Goal: Check status: Check status

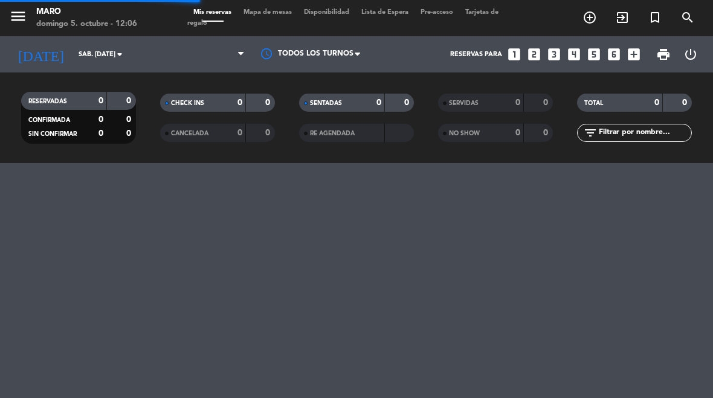
select select "es"
select select "dinner"
click at [83, 57] on input "sáb. [DATE]" at bounding box center [117, 55] width 89 height 20
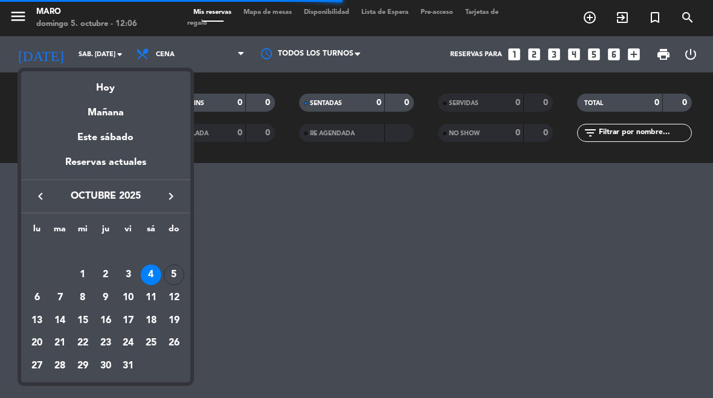
select select "dinner"
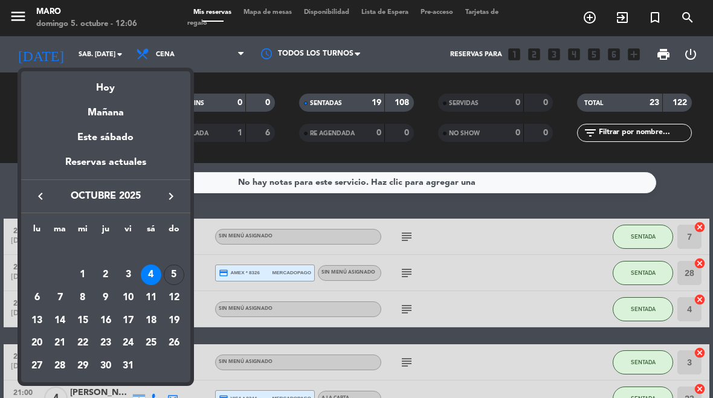
click at [108, 96] on div "Mañana" at bounding box center [105, 108] width 169 height 25
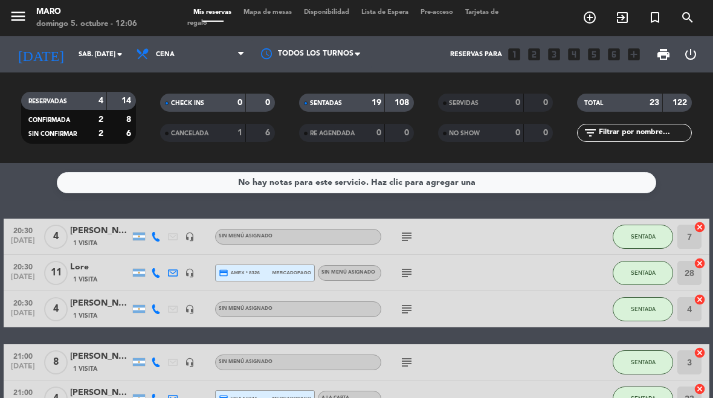
type input "lun. [DATE]"
select select "dinner"
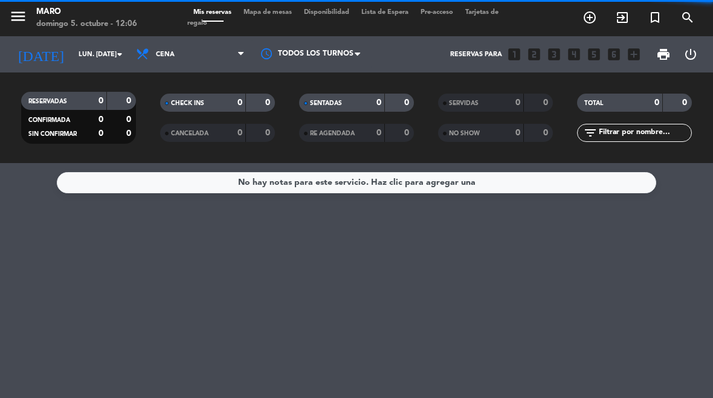
click at [172, 60] on select "Todos los servicios Almuerzo Cena" at bounding box center [190, 54] width 121 height 27
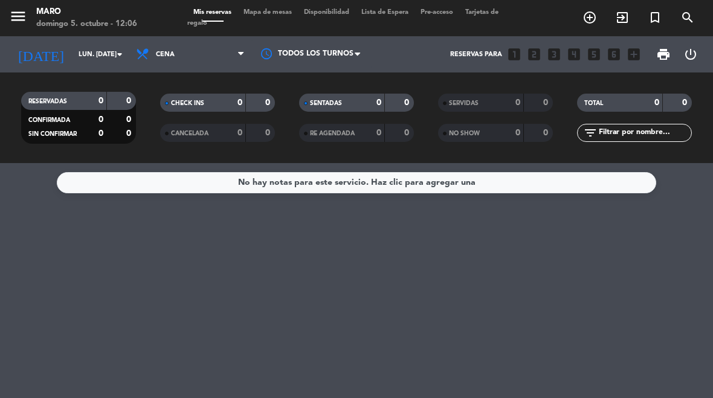
click at [73, 56] on input "lun. [DATE]" at bounding box center [117, 55] width 89 height 20
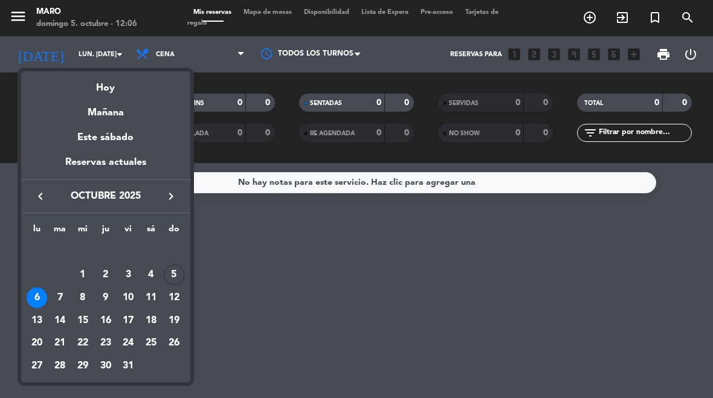
click at [102, 88] on div "Hoy" at bounding box center [105, 83] width 169 height 25
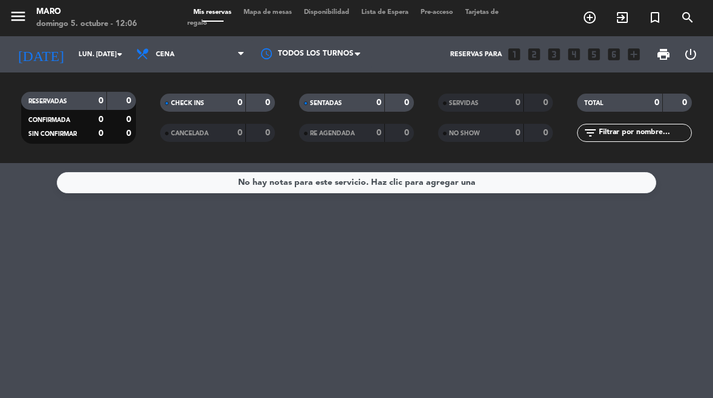
type input "dom. [DATE]"
click at [216, 56] on select "Todos los servicios Almuerzo Cena" at bounding box center [190, 54] width 121 height 27
select select "lunch"
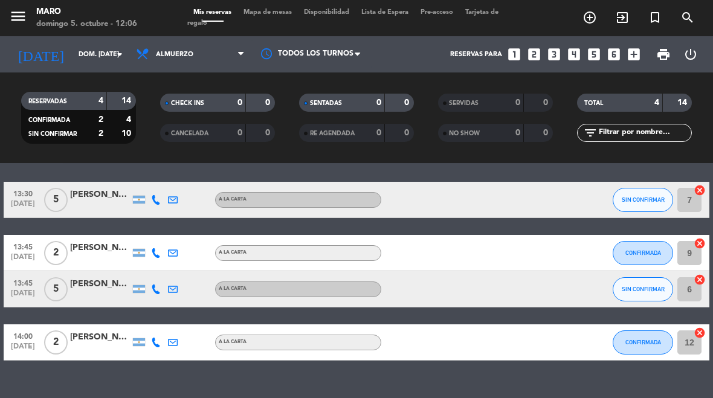
scroll to position [38, 0]
